Goal: Information Seeking & Learning: Find specific page/section

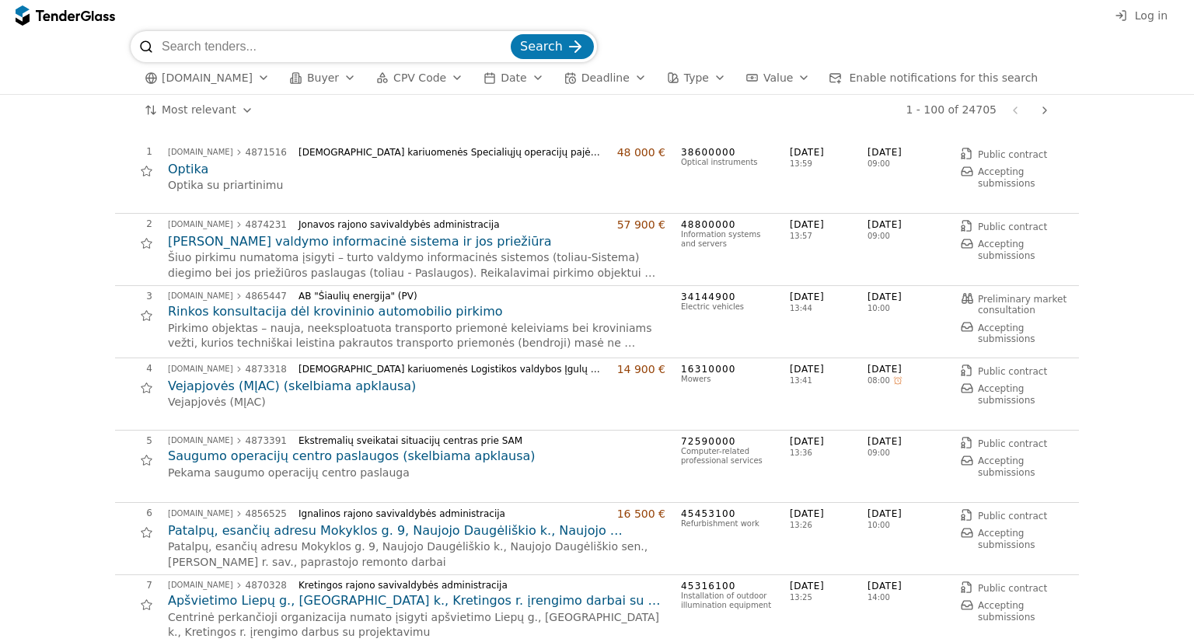
click at [336, 75] on div "button" at bounding box center [350, 78] width 44 height 40
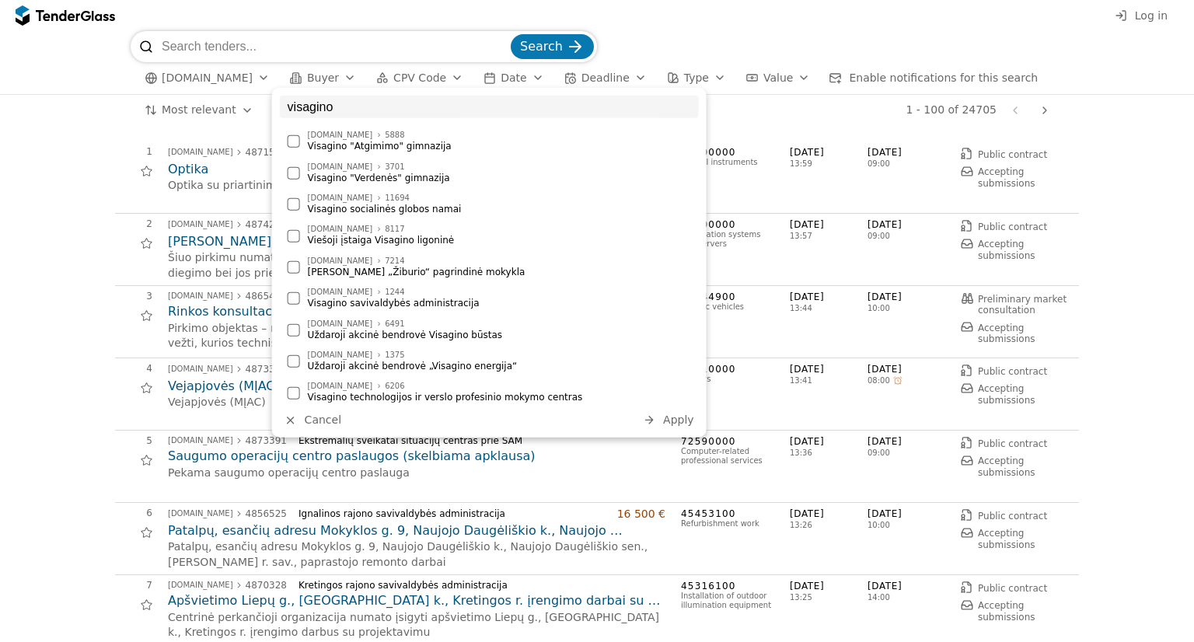
type input "visagino"
click at [298, 236] on div at bounding box center [294, 235] width 12 height 12
click at [676, 426] on span "Apply" at bounding box center [678, 420] width 31 height 12
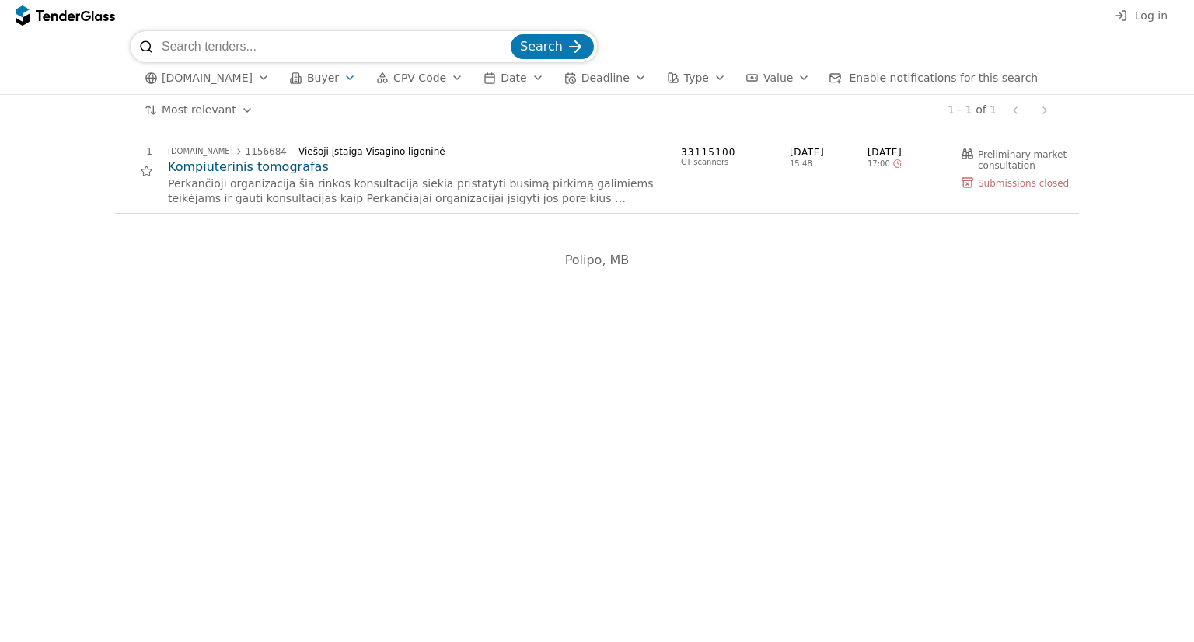
click at [619, 75] on div "button" at bounding box center [641, 78] width 44 height 40
click at [516, 82] on div "button" at bounding box center [538, 78] width 44 height 40
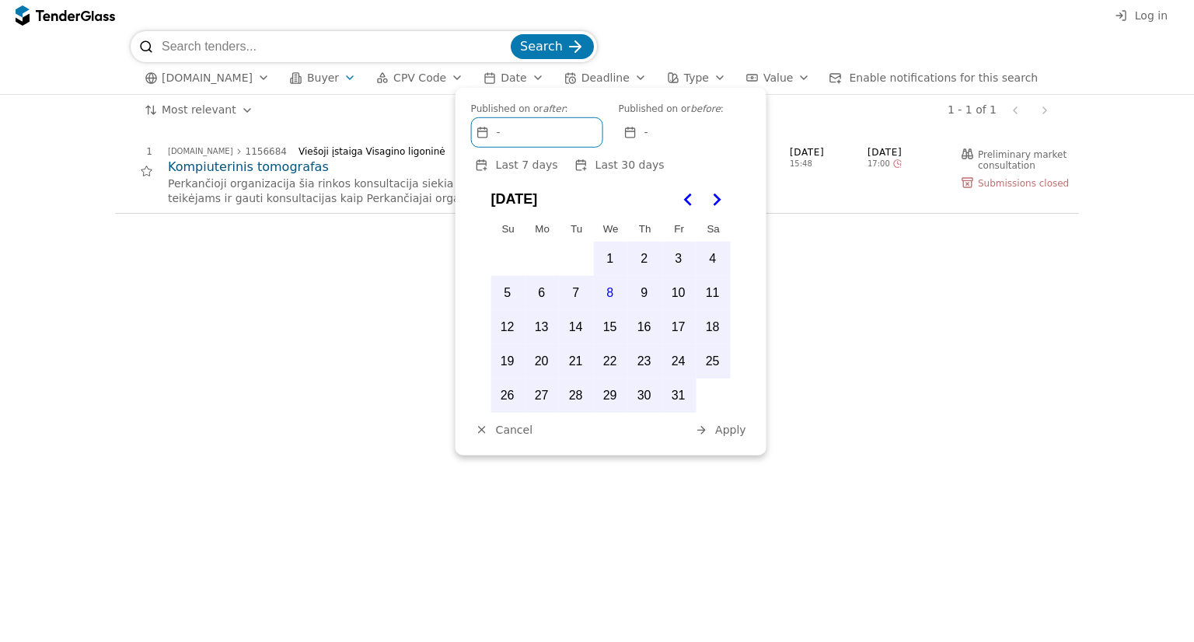
click at [533, 129] on div "-" at bounding box center [537, 132] width 131 height 29
click at [647, 131] on span "-" at bounding box center [646, 132] width 4 height 13
click at [517, 124] on div "-" at bounding box center [537, 132] width 131 height 29
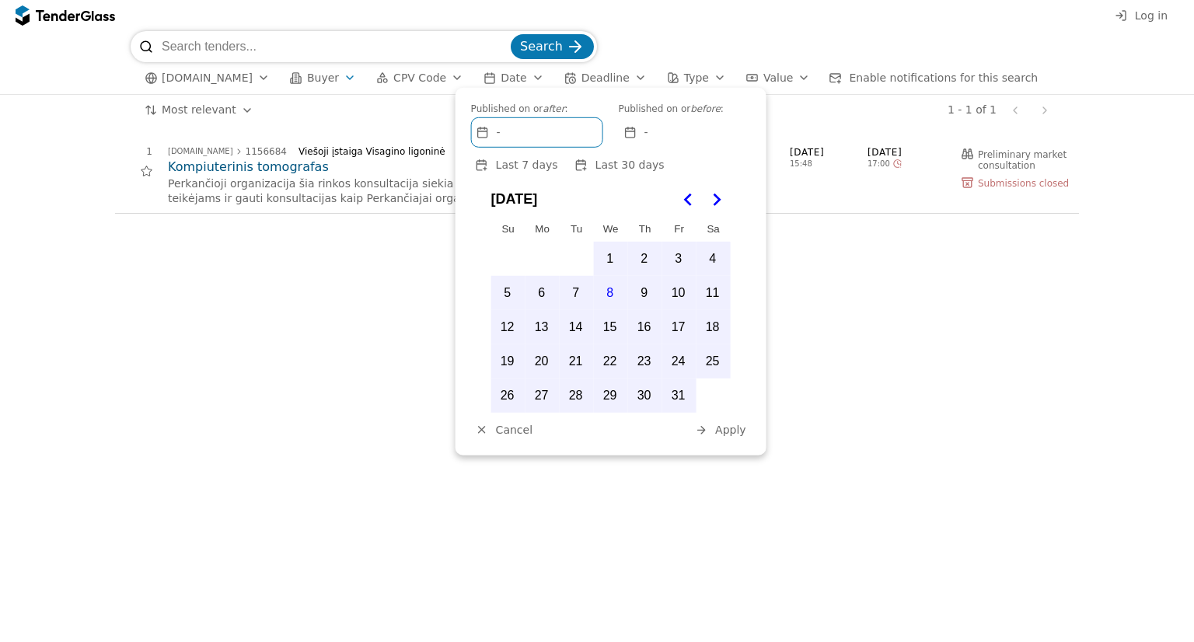
click at [693, 194] on icon "Go to the Previous Month" at bounding box center [688, 199] width 19 height 19
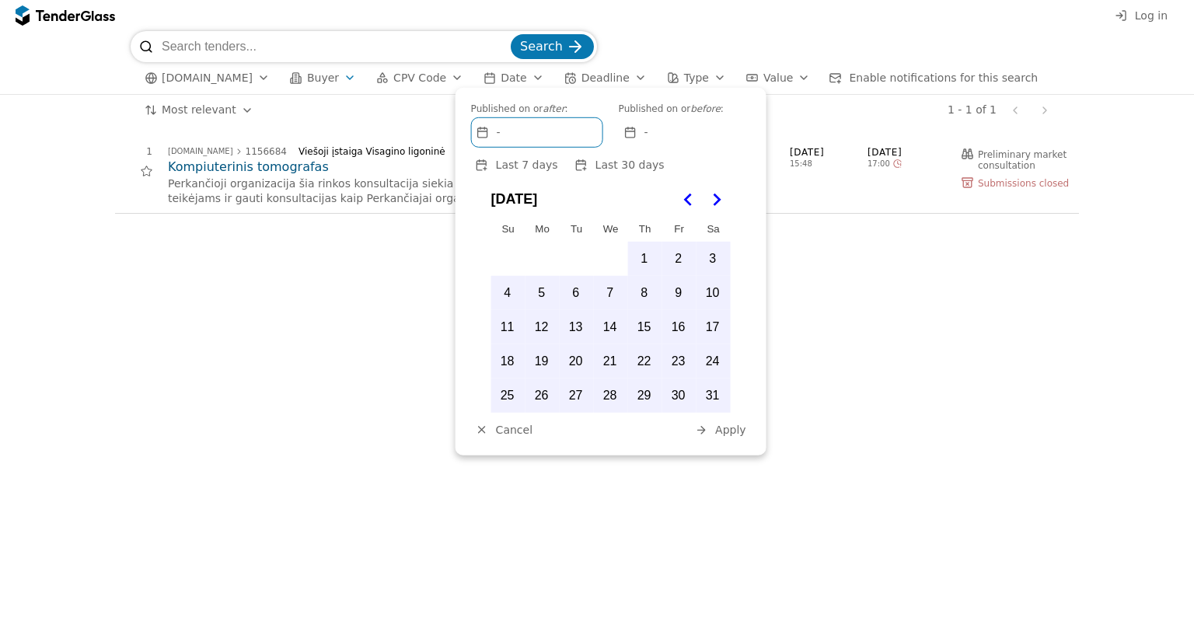
click at [693, 194] on icon "Go to the Previous Month" at bounding box center [688, 199] width 19 height 19
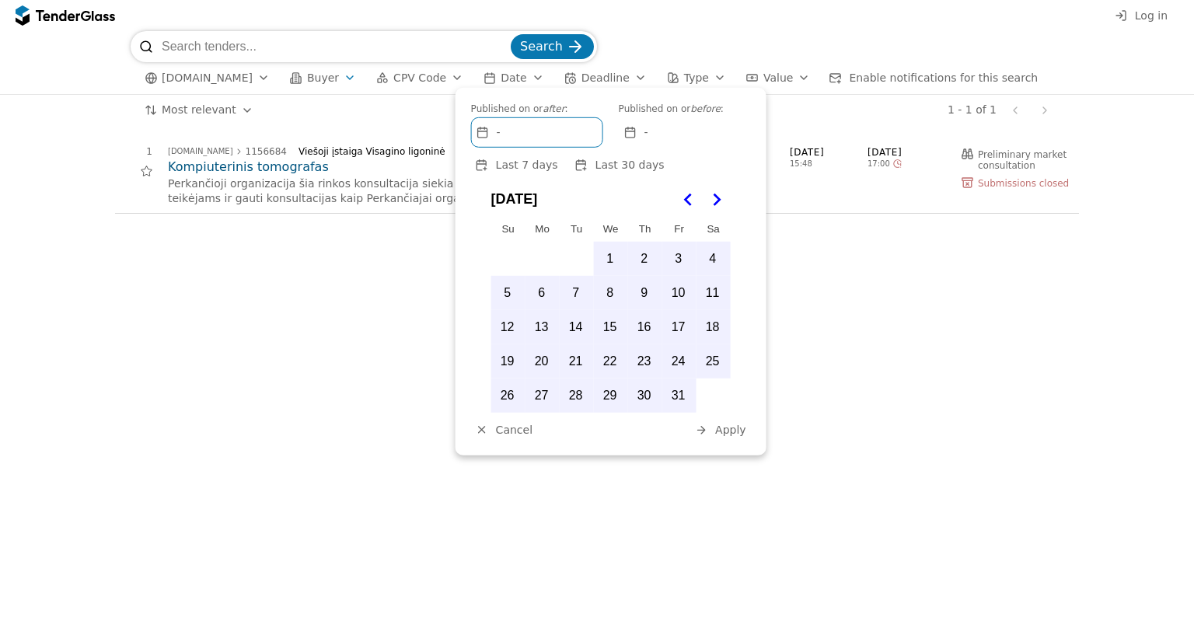
click at [693, 194] on icon "Go to the Previous Month" at bounding box center [688, 199] width 19 height 19
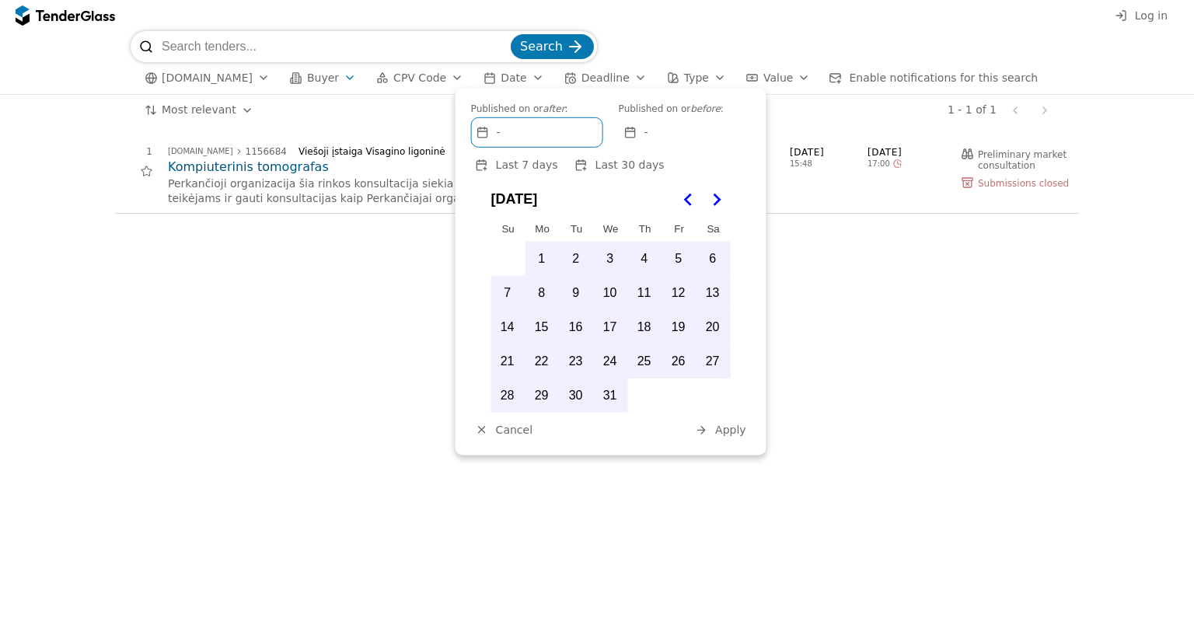
click at [693, 194] on icon "Go to the Previous Month" at bounding box center [688, 199] width 19 height 19
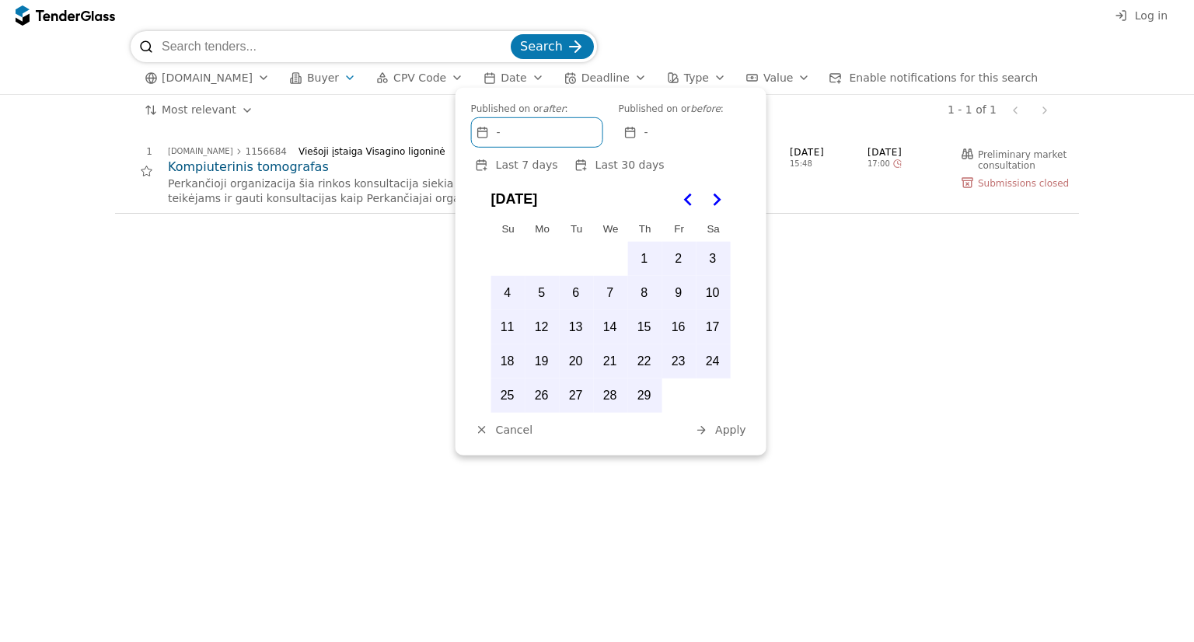
click at [693, 194] on icon "Go to the Previous Month" at bounding box center [688, 199] width 19 height 19
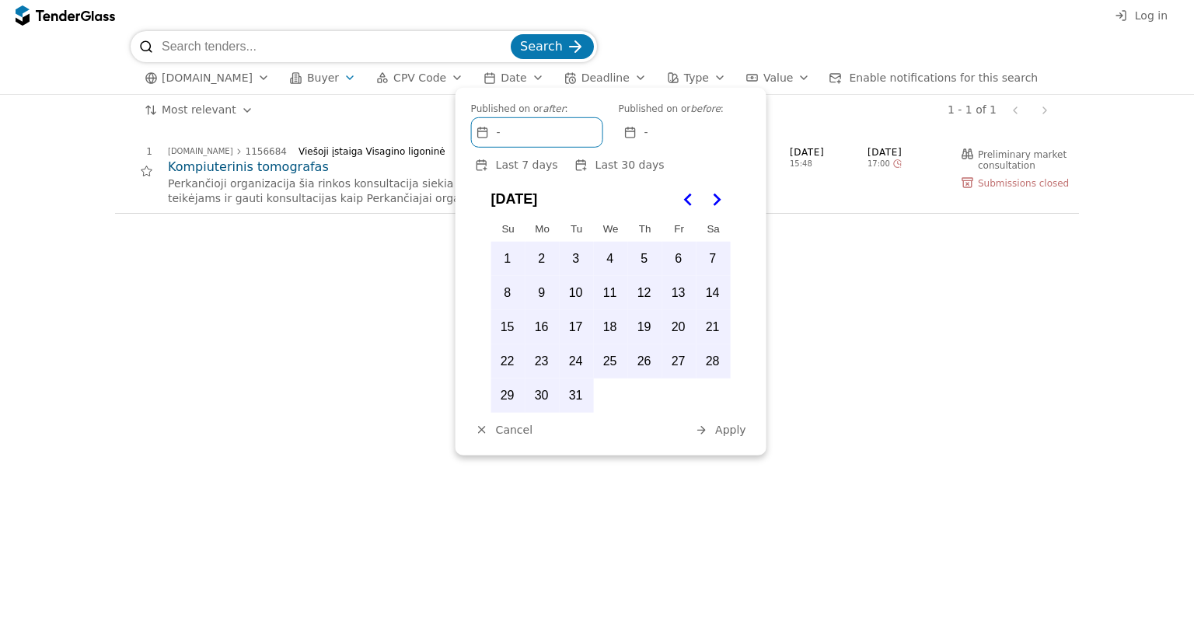
click at [693, 194] on icon "Go to the Previous Month" at bounding box center [688, 199] width 19 height 19
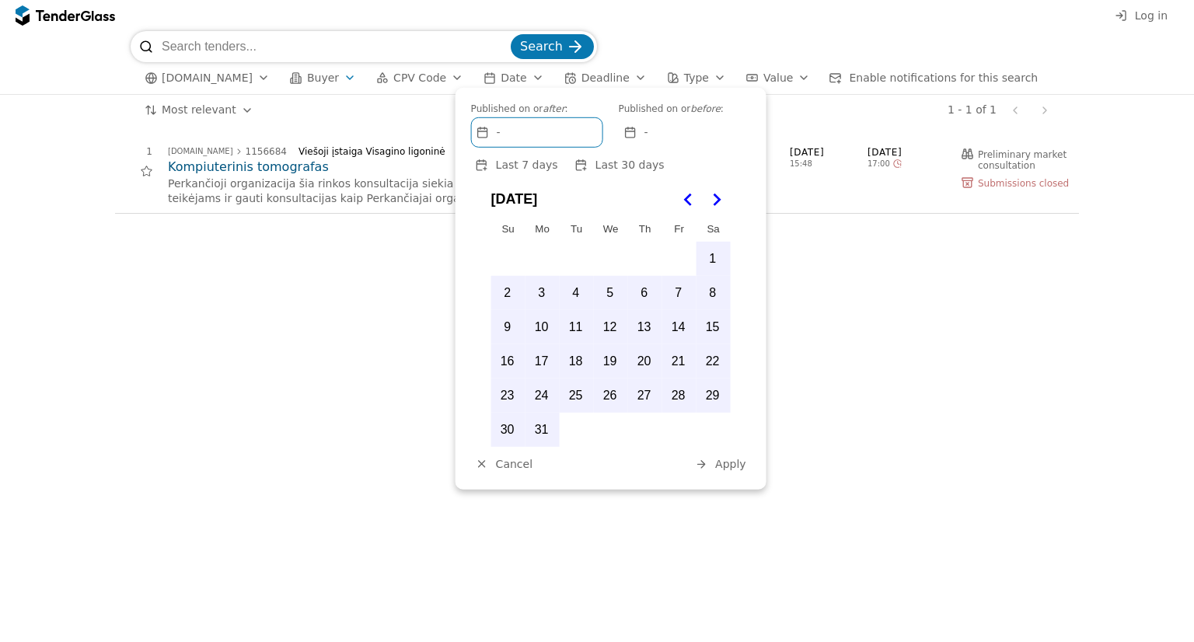
click at [693, 194] on icon "Go to the Previous Month" at bounding box center [688, 199] width 19 height 19
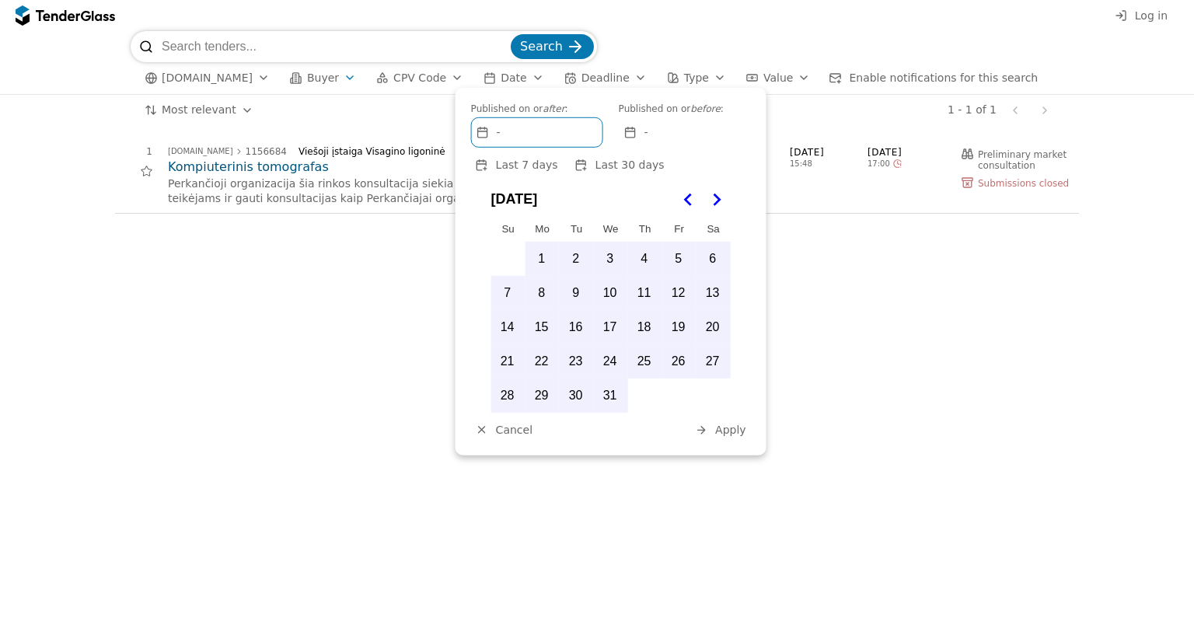
click at [693, 194] on icon "Go to the Previous Month" at bounding box center [688, 199] width 19 height 19
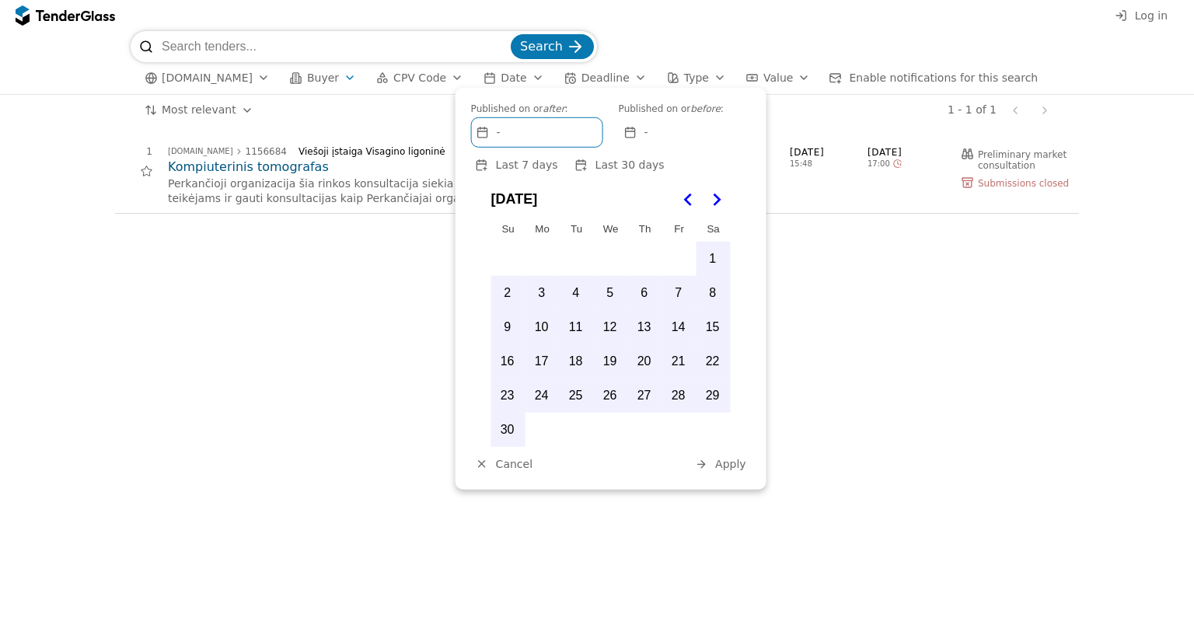
click at [693, 194] on icon "Go to the Previous Month" at bounding box center [688, 199] width 19 height 19
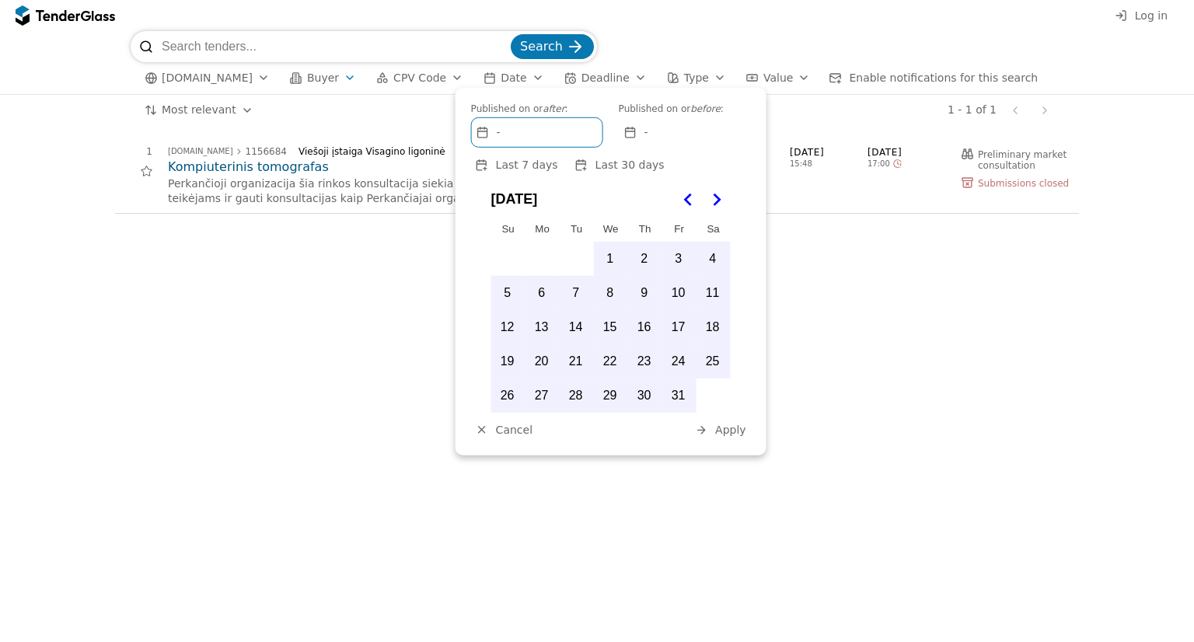
click at [693, 194] on icon "Go to the Previous Month" at bounding box center [688, 199] width 19 height 19
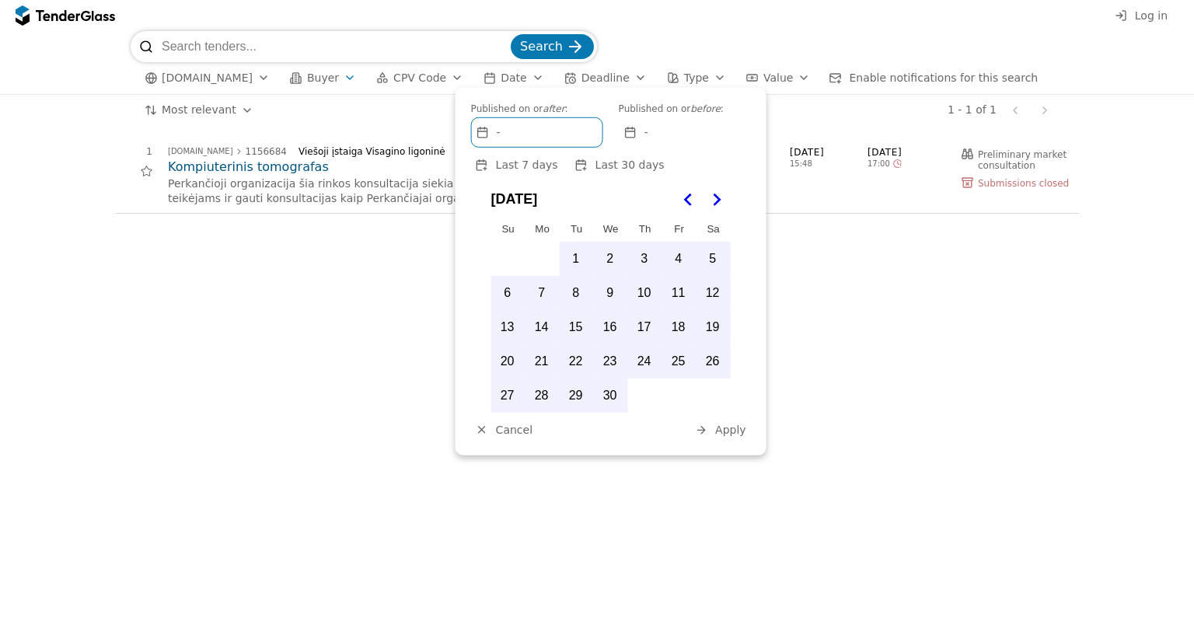
click at [693, 194] on icon "Go to the Previous Month" at bounding box center [688, 199] width 19 height 19
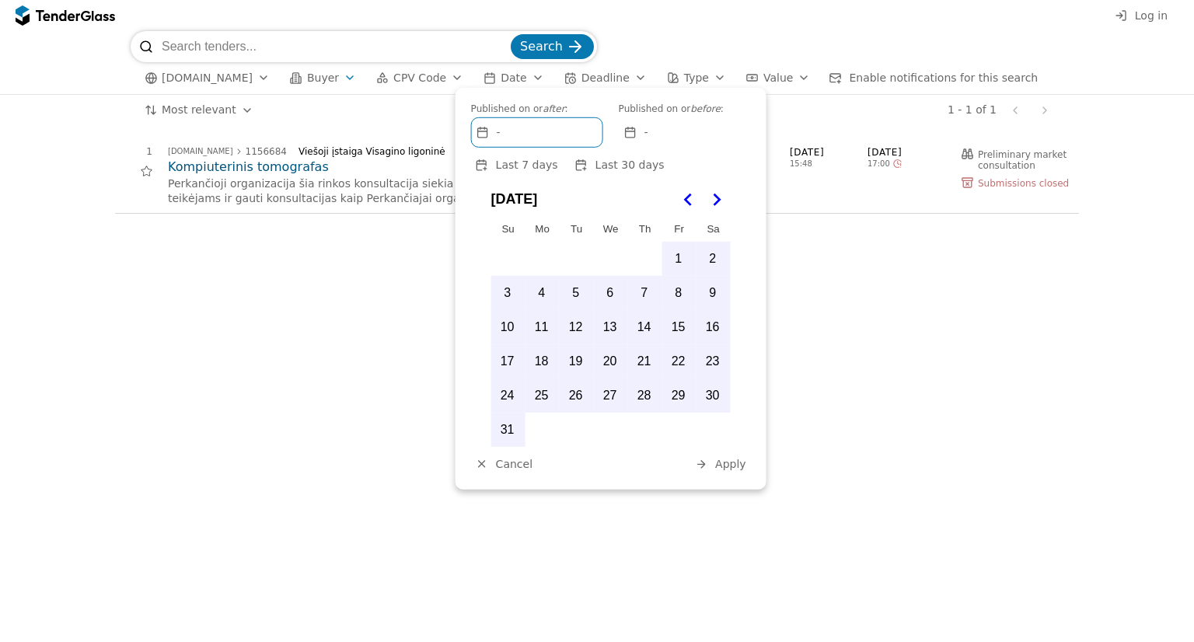
click at [693, 194] on icon "Go to the Previous Month" at bounding box center [688, 199] width 19 height 19
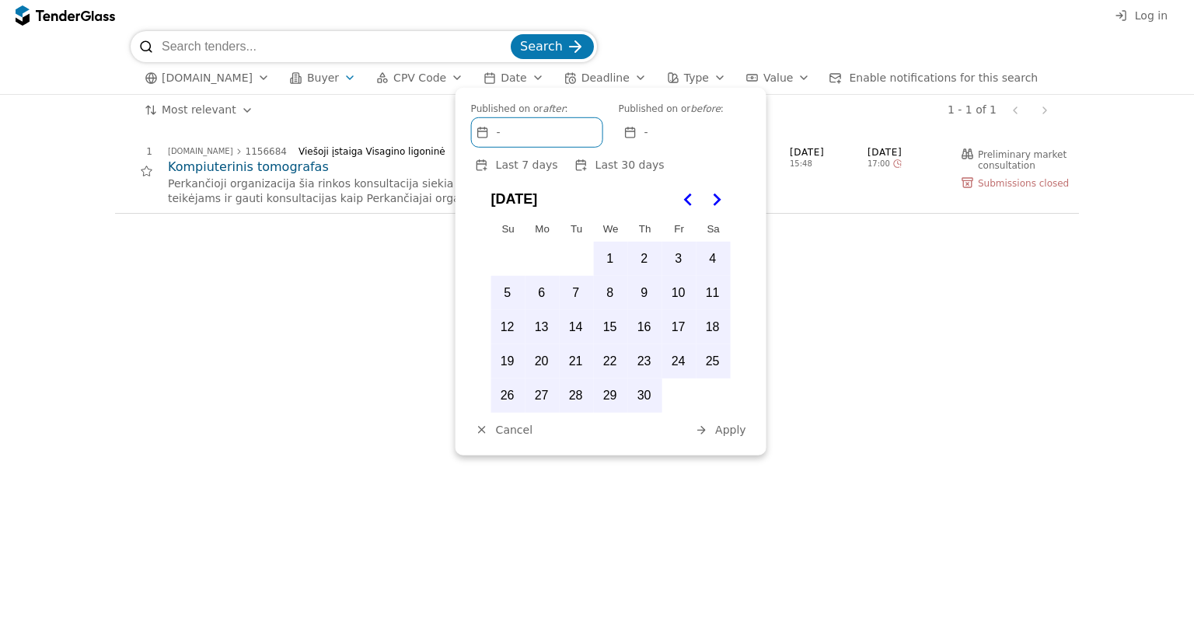
click at [693, 194] on icon "Go to the Previous Month" at bounding box center [688, 199] width 19 height 19
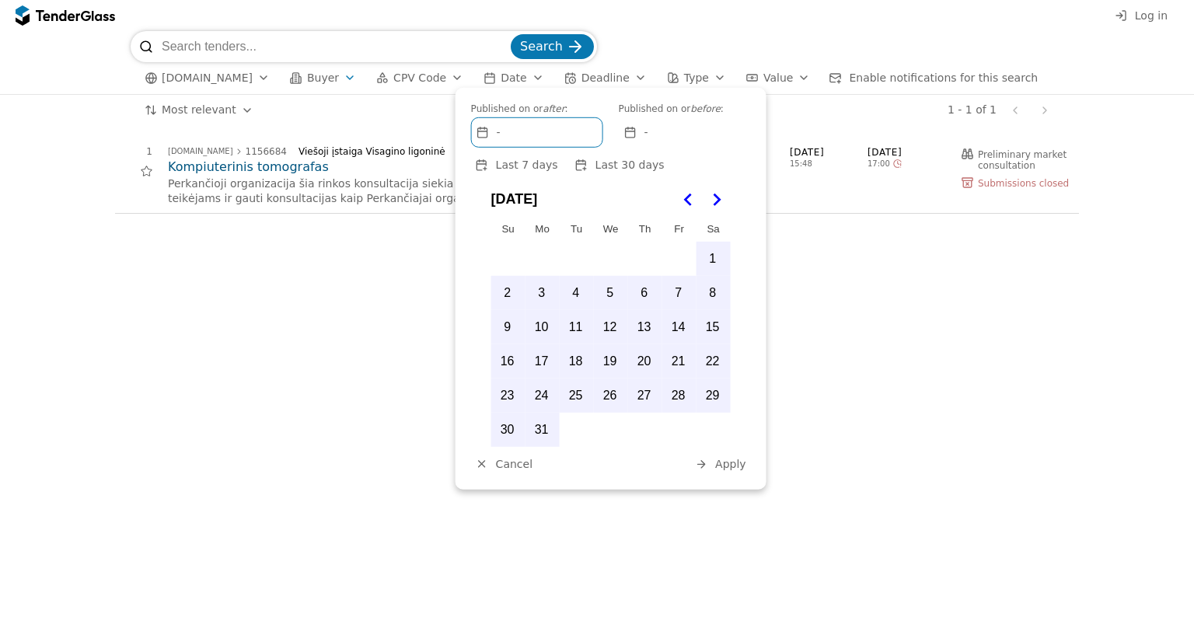
click at [693, 194] on icon "Go to the Previous Month" at bounding box center [688, 199] width 19 height 19
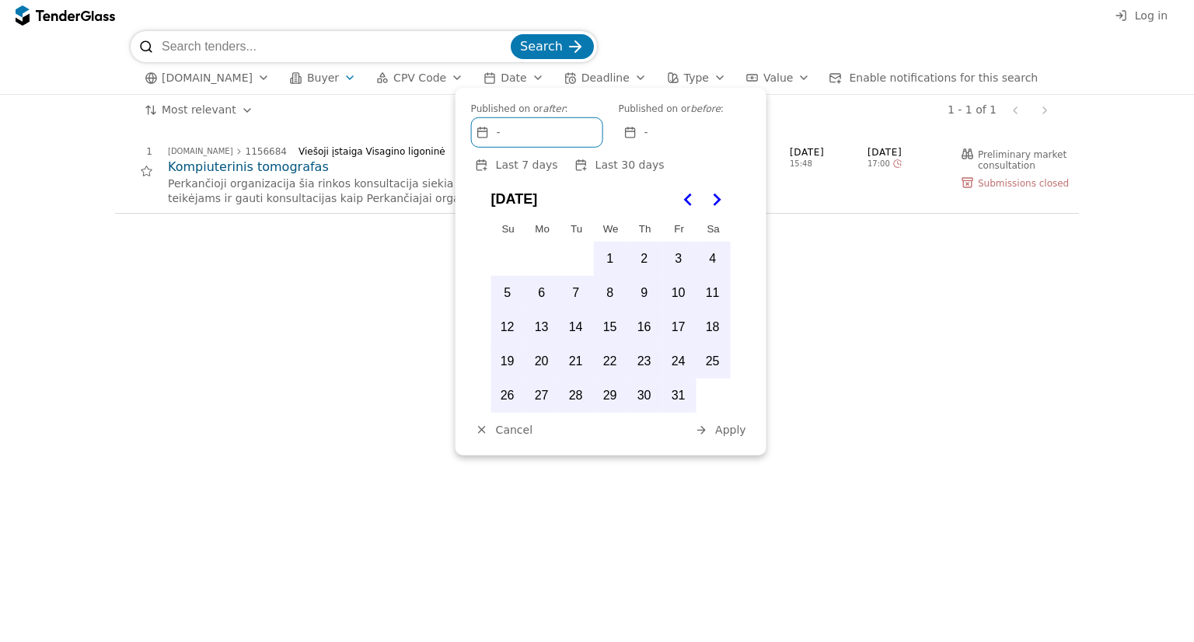
click at [613, 250] on button "1" at bounding box center [610, 259] width 33 height 33
click at [725, 424] on span "Apply" at bounding box center [730, 430] width 31 height 12
